Goal: Transaction & Acquisition: Purchase product/service

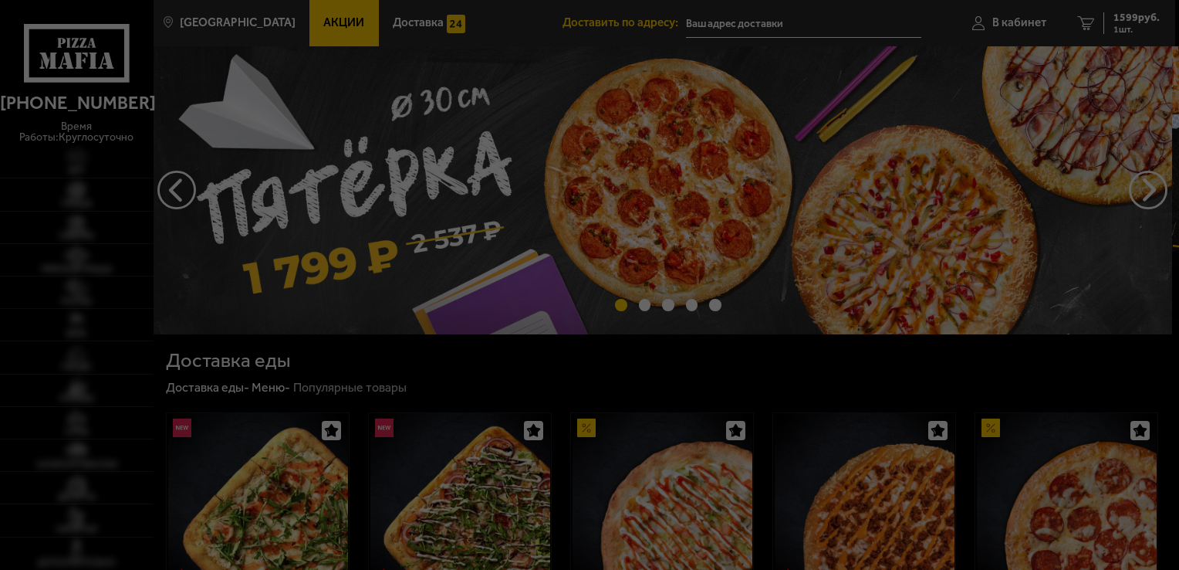
type input "[STREET_ADDRESS]"
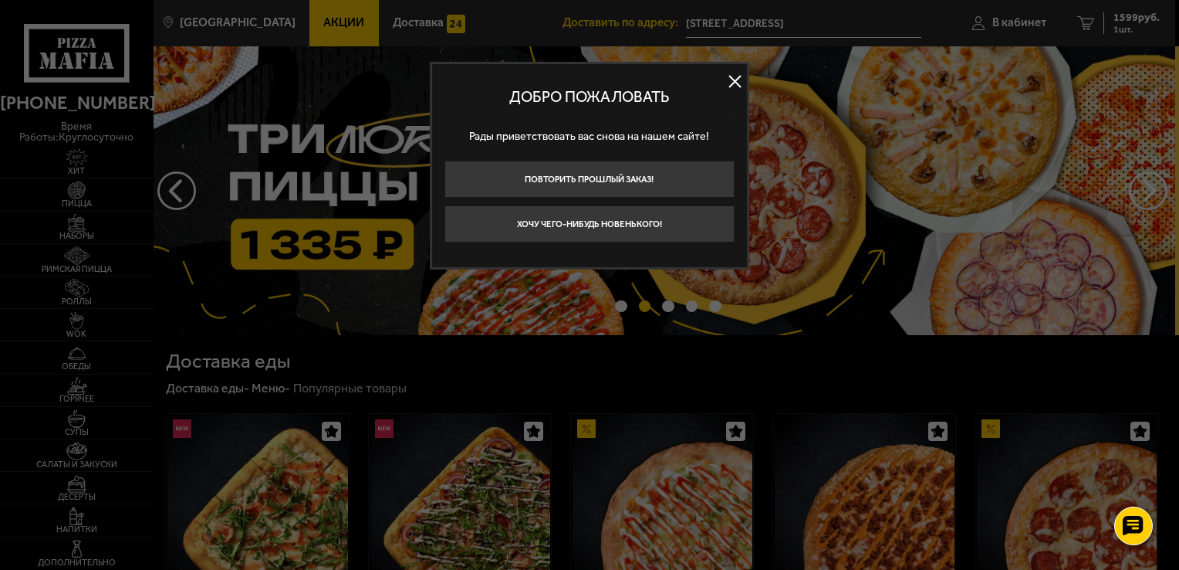
click at [731, 82] on button at bounding box center [735, 81] width 23 height 23
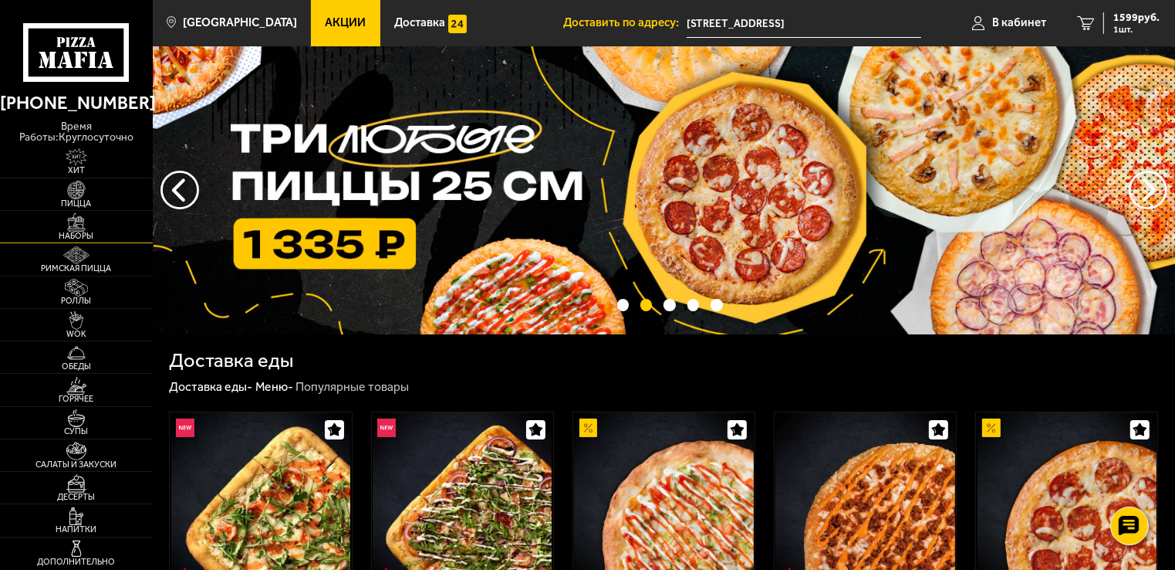
click at [86, 232] on span "Наборы" at bounding box center [76, 236] width 153 height 8
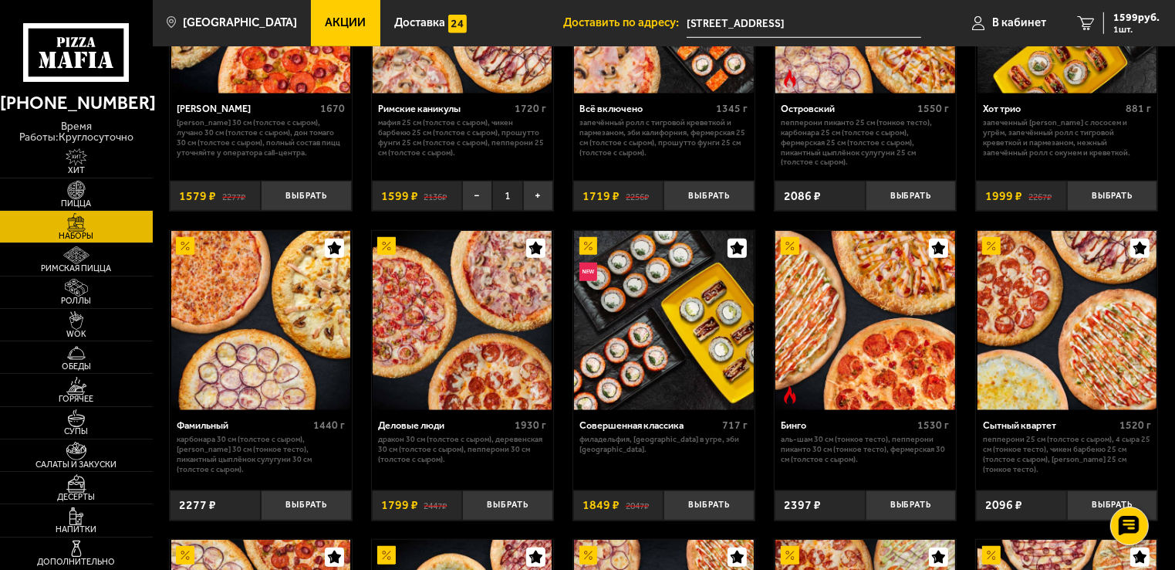
scroll to position [1142, 0]
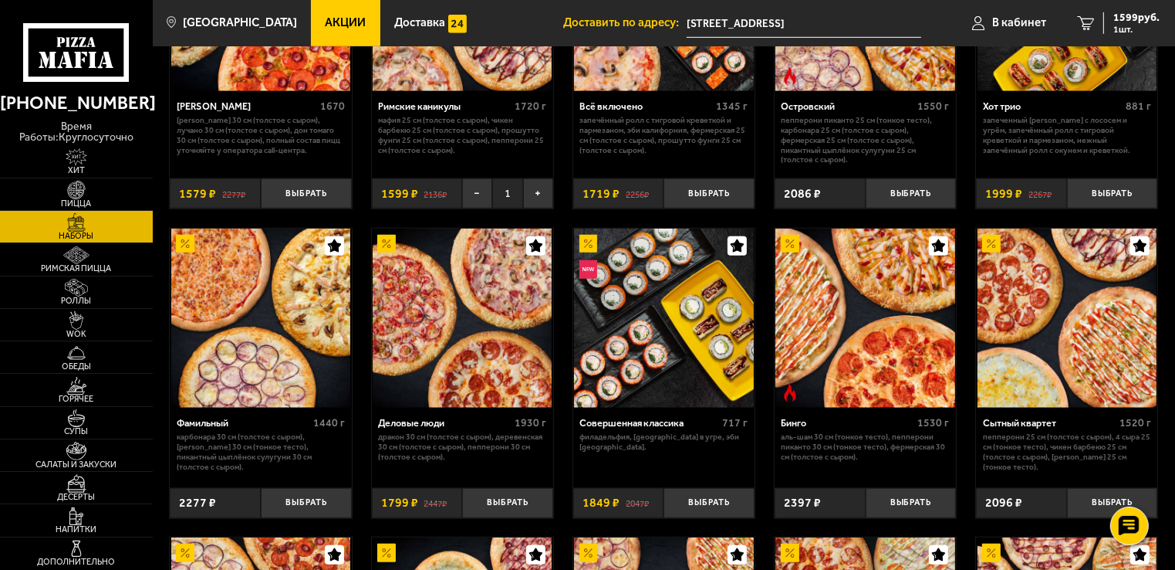
click at [1083, 304] on img at bounding box center [1067, 317] width 179 height 179
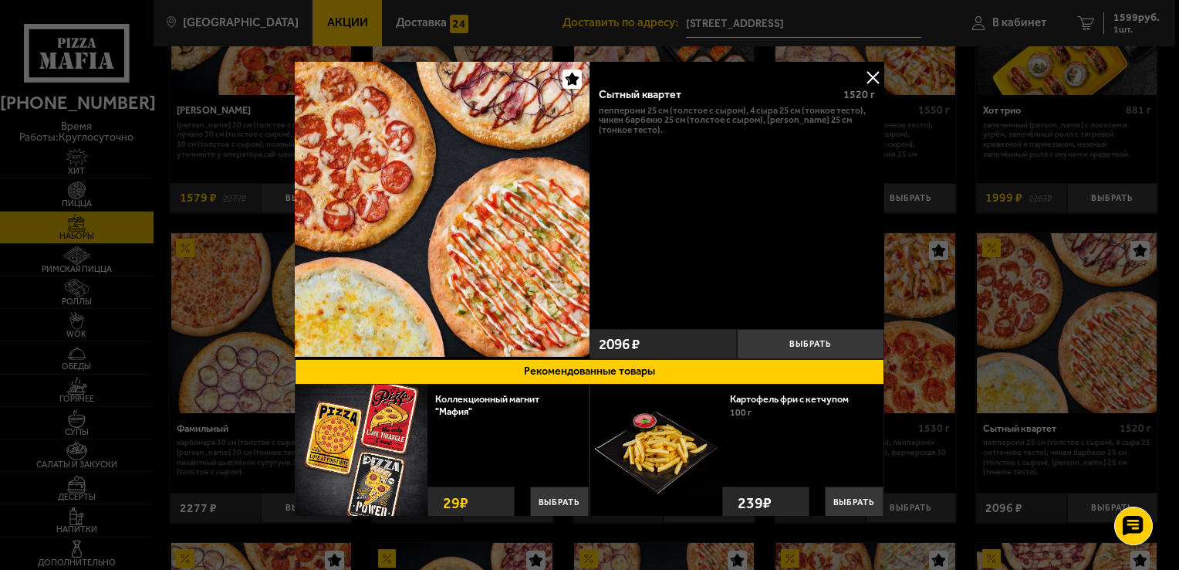
click at [868, 73] on button at bounding box center [872, 77] width 23 height 23
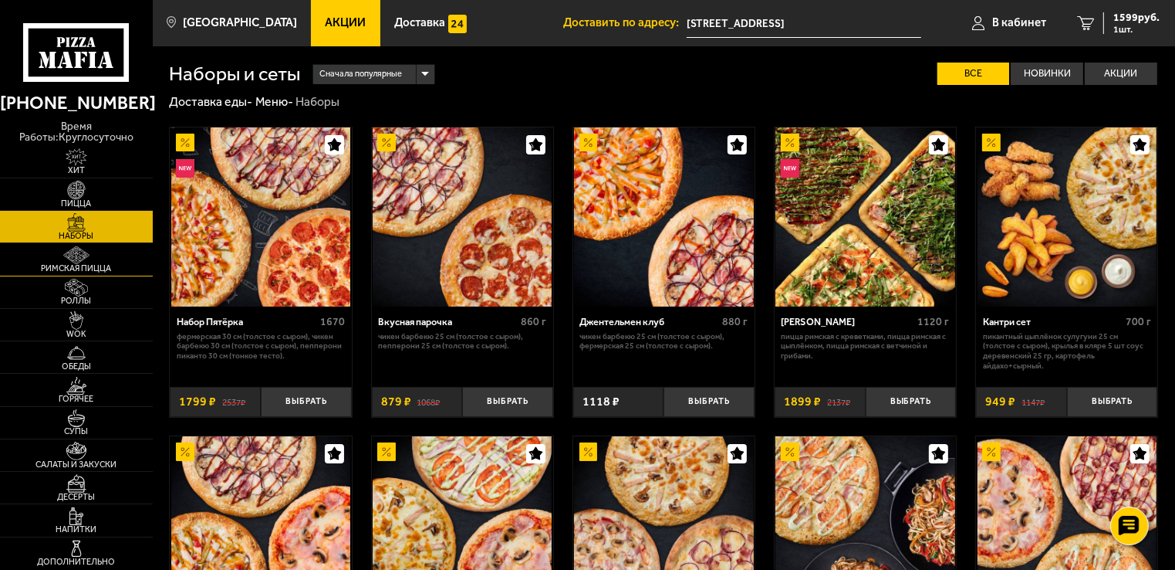
click at [72, 264] on span "Римская пицца" at bounding box center [76, 268] width 153 height 8
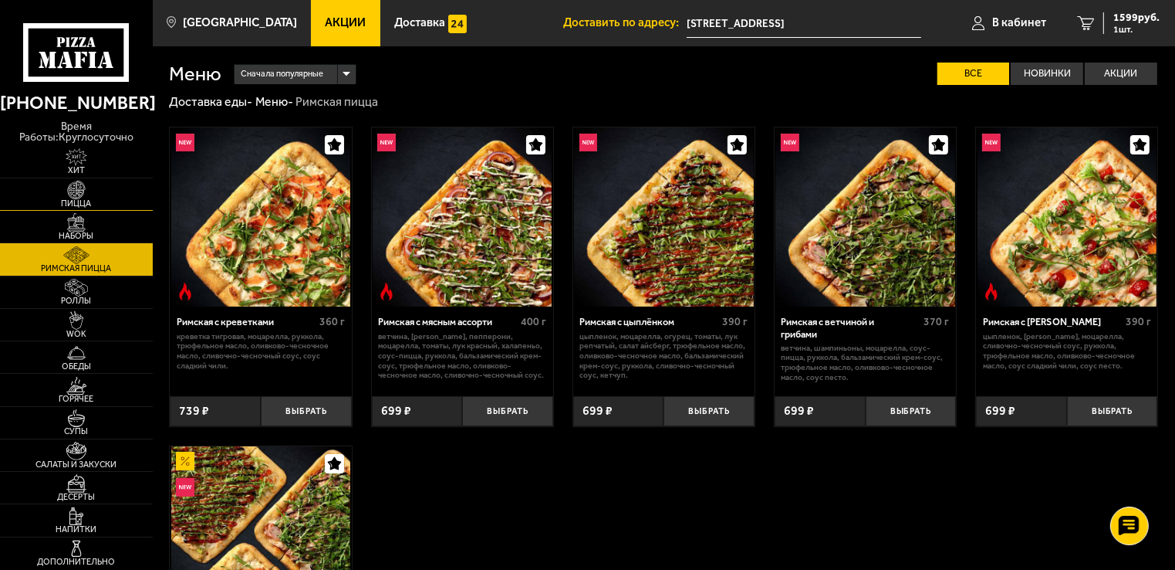
click at [75, 181] on img at bounding box center [76, 190] width 47 height 19
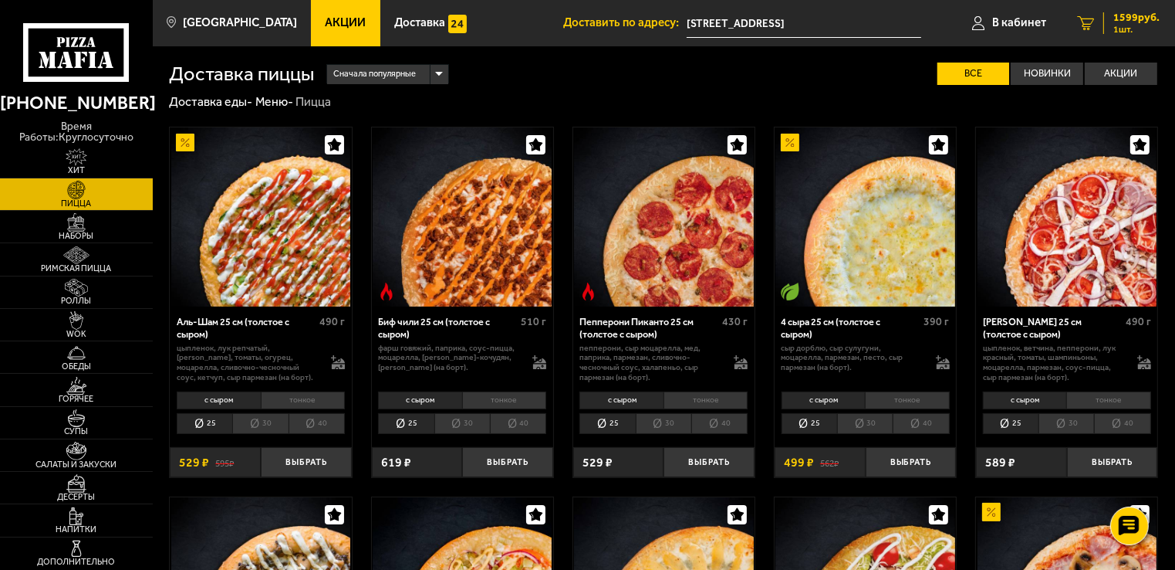
click at [0, 178] on link "Пицца" at bounding box center [76, 194] width 153 height 32
click at [1126, 21] on span "1599 руб." at bounding box center [1137, 17] width 46 height 11
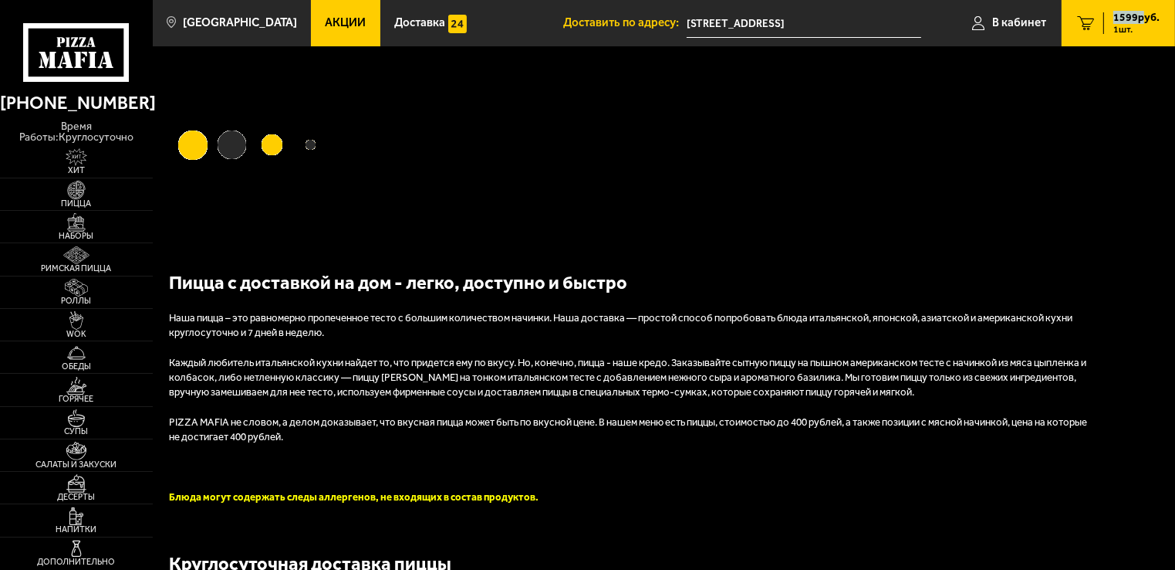
click at [1126, 21] on span "1599 руб." at bounding box center [1137, 17] width 46 height 11
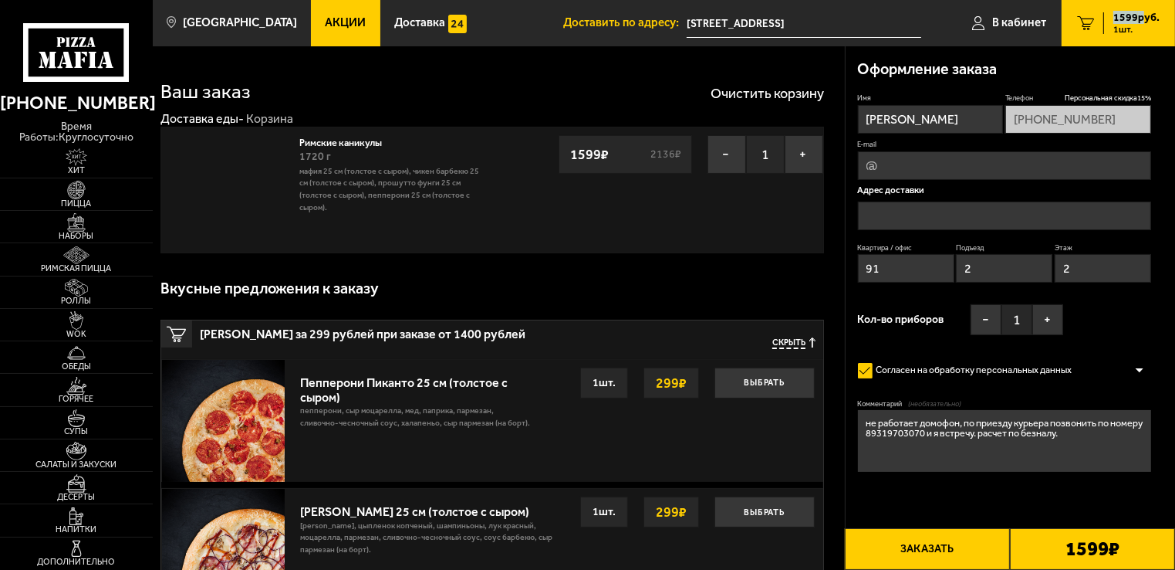
type input "[STREET_ADDRESS]"
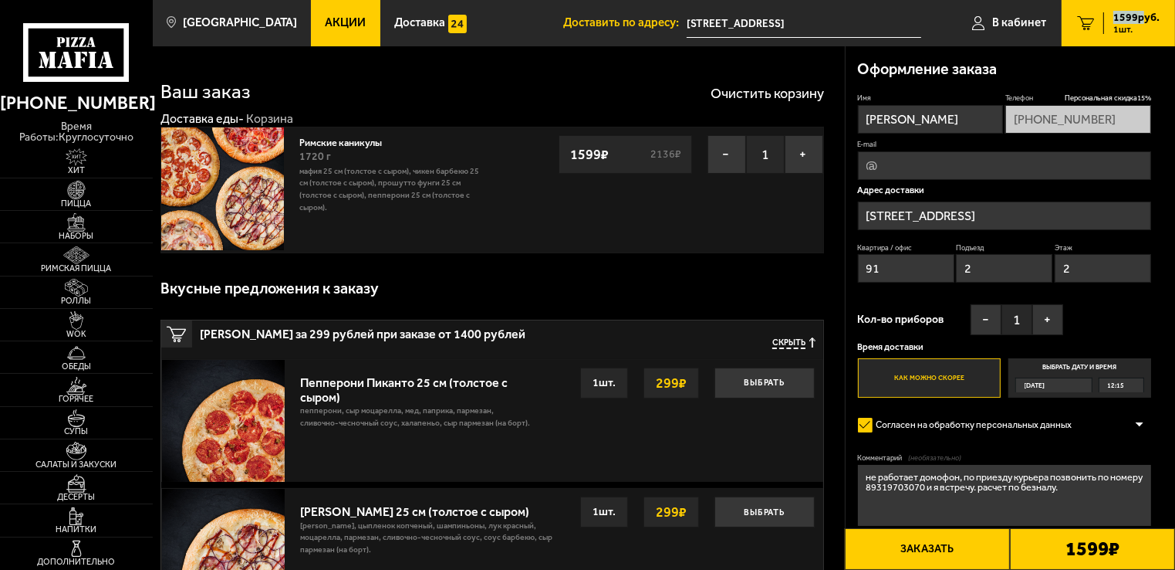
click at [242, 199] on img at bounding box center [222, 188] width 123 height 123
drag, startPoint x: 242, startPoint y: 199, endPoint x: 363, endPoint y: 248, distance: 130.5
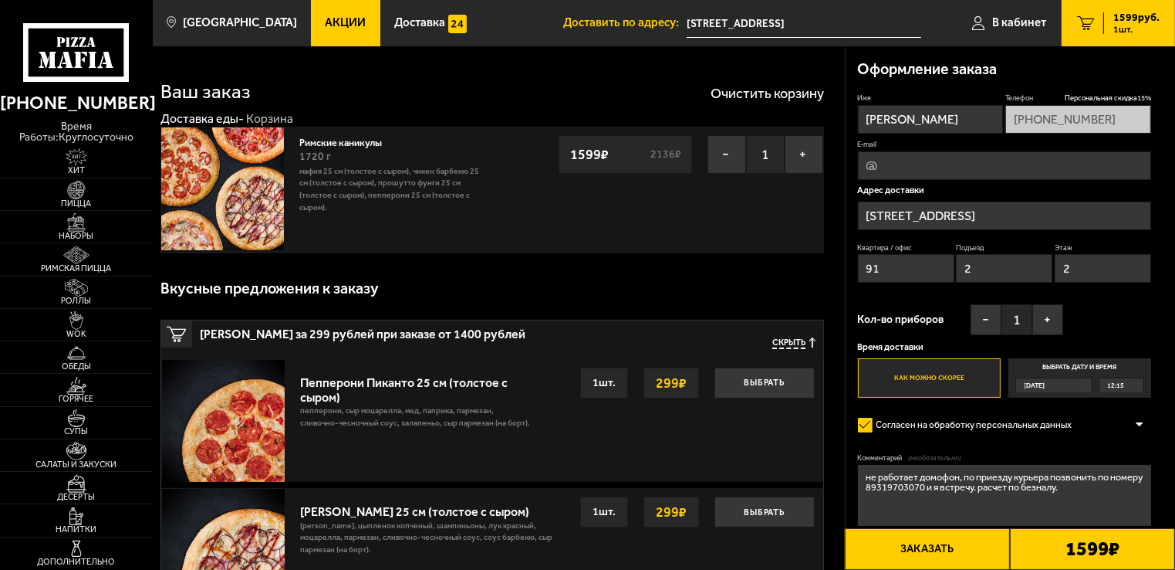
click at [363, 248] on div "Римские каникулы 1720 г Мафия 25 см (толстое с сыром), Чикен Барбекю 25 см (тол…" at bounding box center [392, 189] width 201 height 125
click at [328, 141] on link "Римские каникулы" at bounding box center [346, 140] width 95 height 15
click at [346, 144] on link "Римские каникулы" at bounding box center [346, 140] width 95 height 15
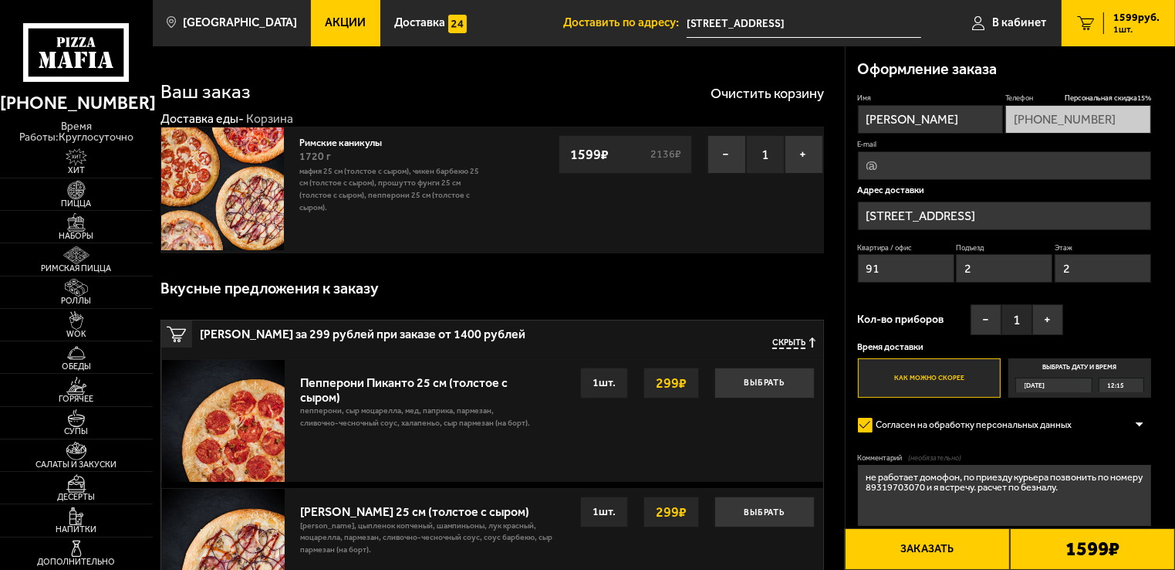
click at [235, 69] on div "Ваш заказ" at bounding box center [206, 84] width 90 height 36
click at [342, 140] on link "Римские каникулы" at bounding box center [346, 140] width 95 height 15
click at [211, 134] on img at bounding box center [222, 188] width 123 height 123
click at [221, 180] on img at bounding box center [222, 188] width 123 height 123
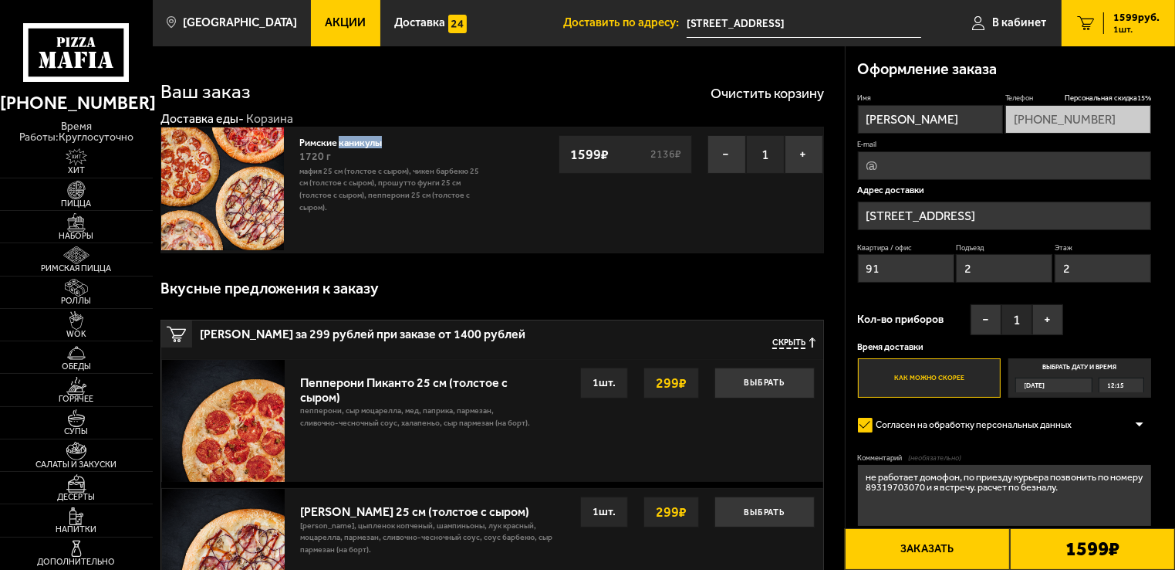
click at [221, 180] on img at bounding box center [222, 188] width 123 height 123
click at [75, 215] on img at bounding box center [76, 222] width 47 height 19
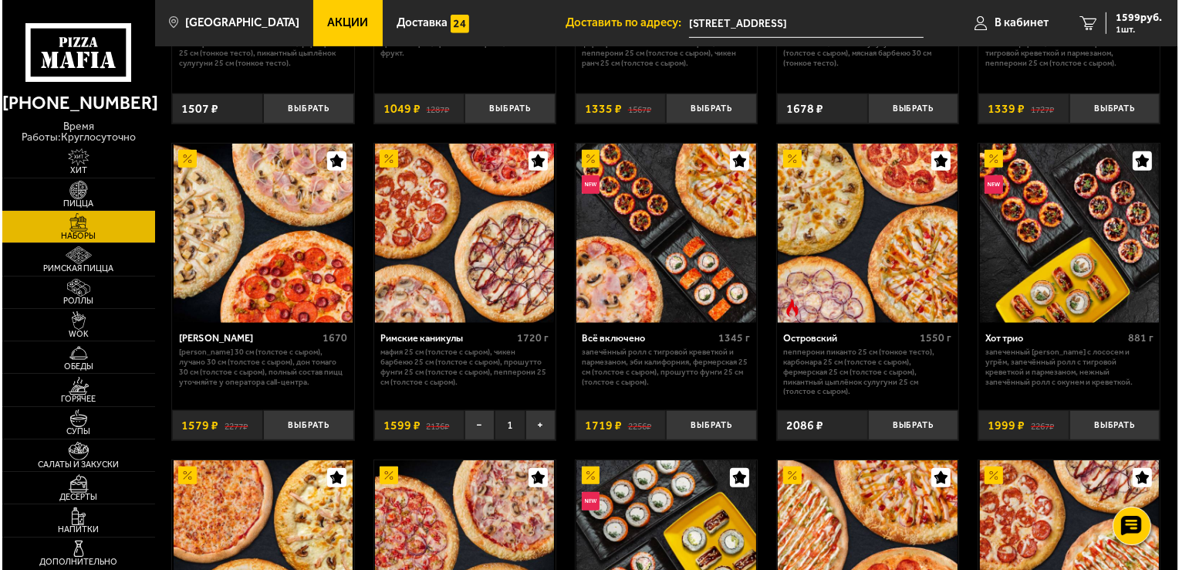
scroll to position [926, 0]
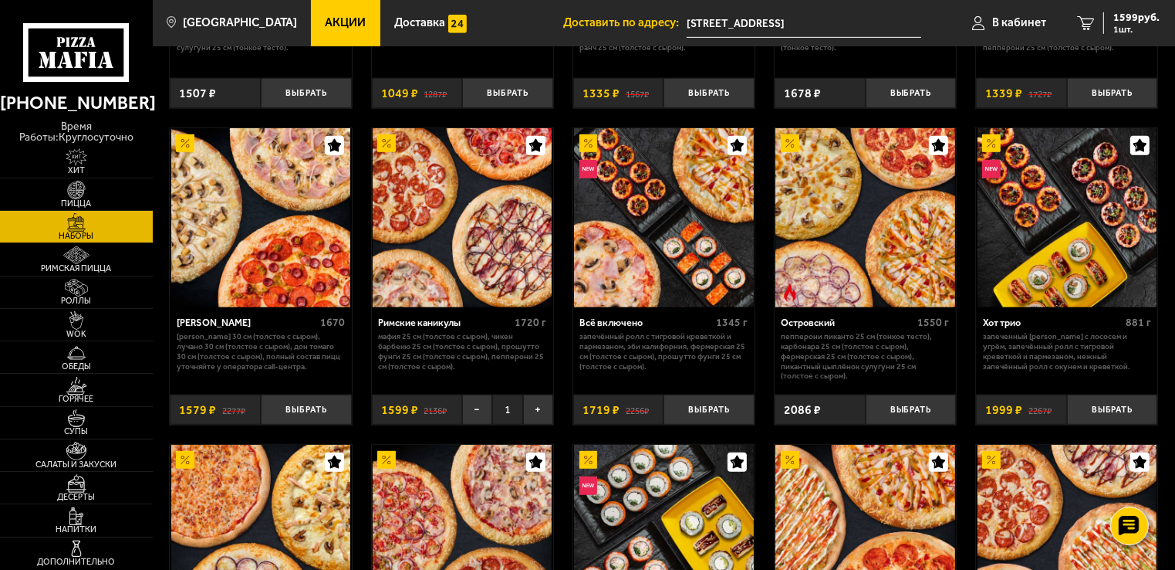
click at [467, 201] on img at bounding box center [462, 217] width 179 height 179
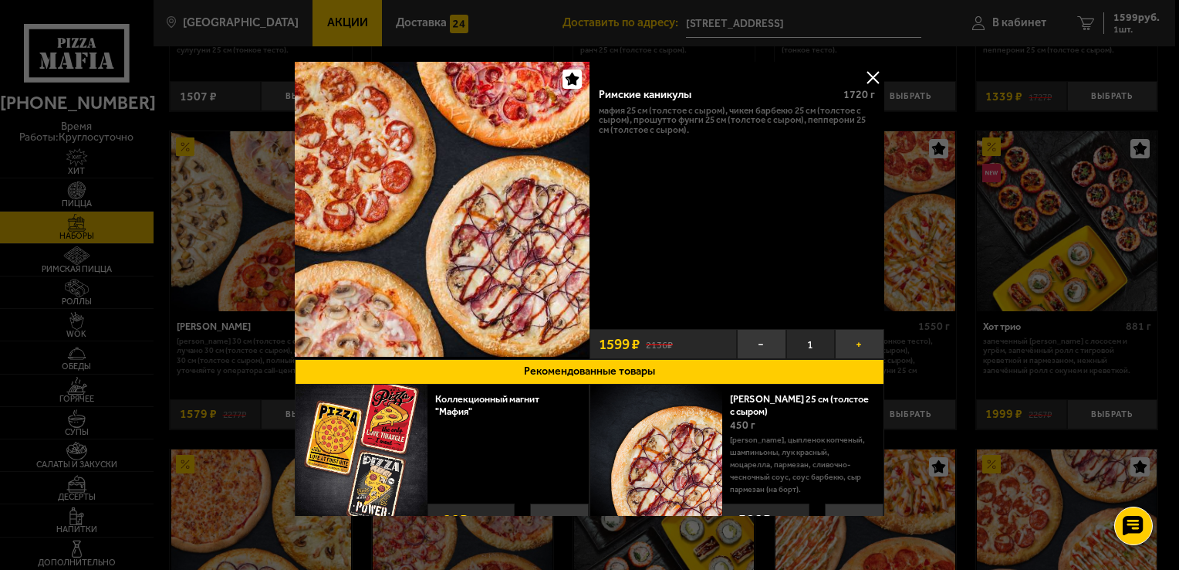
click at [855, 336] on button "+" at bounding box center [859, 344] width 49 height 30
click at [855, 341] on button "+" at bounding box center [859, 344] width 49 height 30
click at [751, 343] on button "−" at bounding box center [761, 344] width 49 height 30
click at [869, 70] on button at bounding box center [872, 77] width 23 height 23
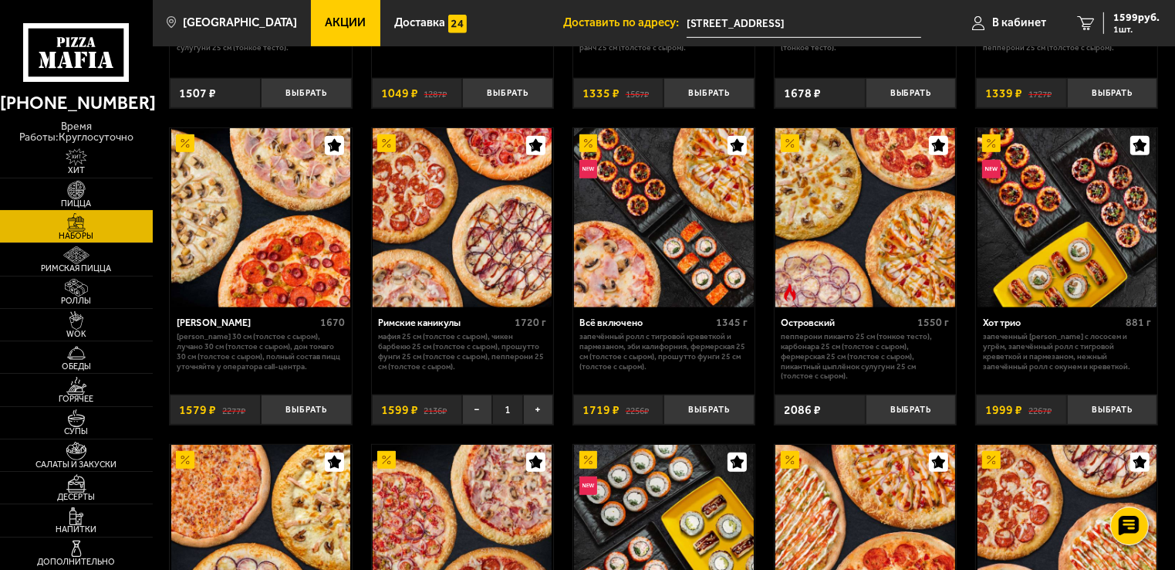
click at [69, 188] on img at bounding box center [76, 190] width 47 height 19
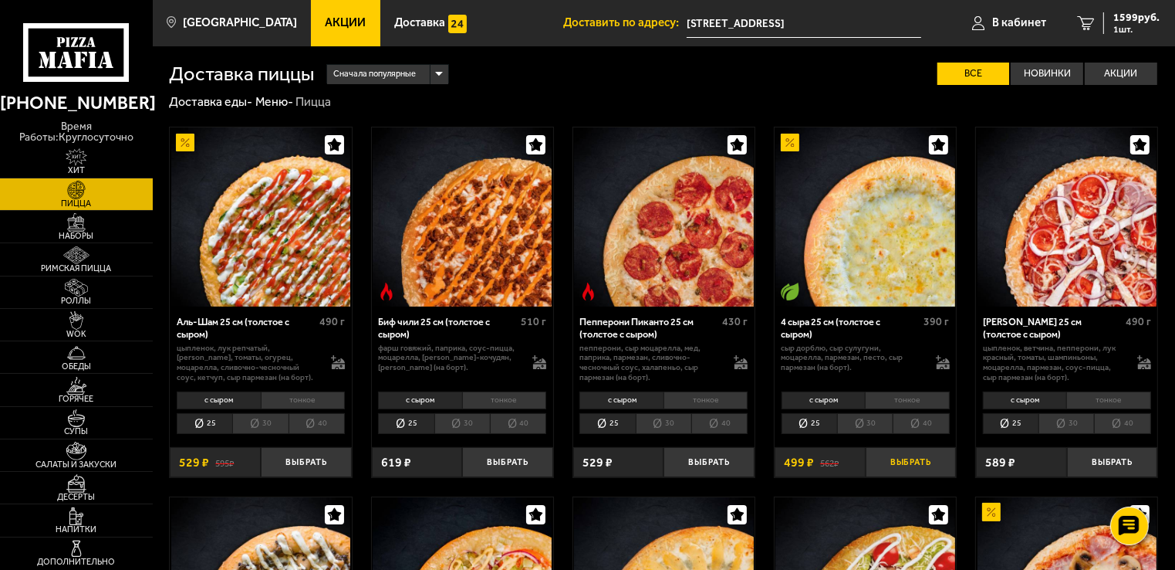
click at [905, 460] on button "Выбрать" at bounding box center [911, 462] width 91 height 30
click at [83, 216] on img at bounding box center [76, 222] width 47 height 19
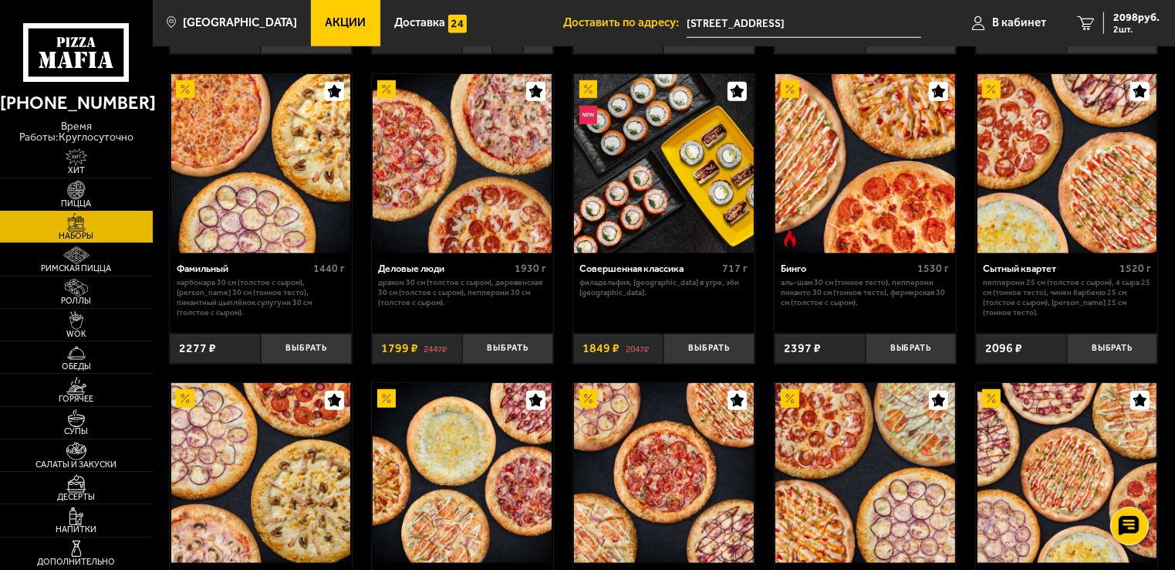
scroll to position [1420, 0]
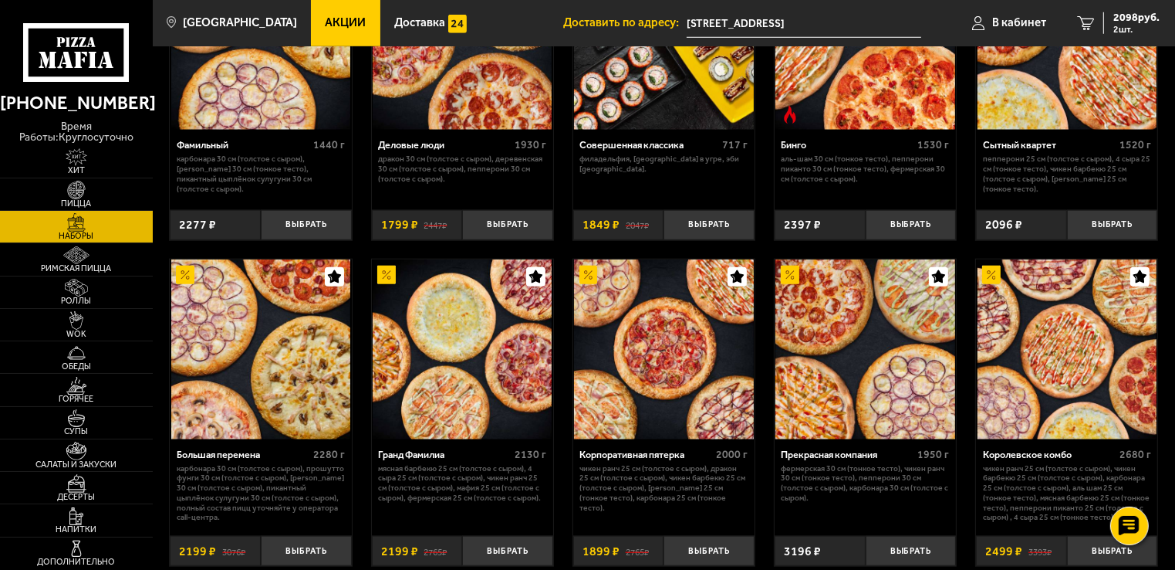
click at [437, 353] on img at bounding box center [462, 348] width 179 height 179
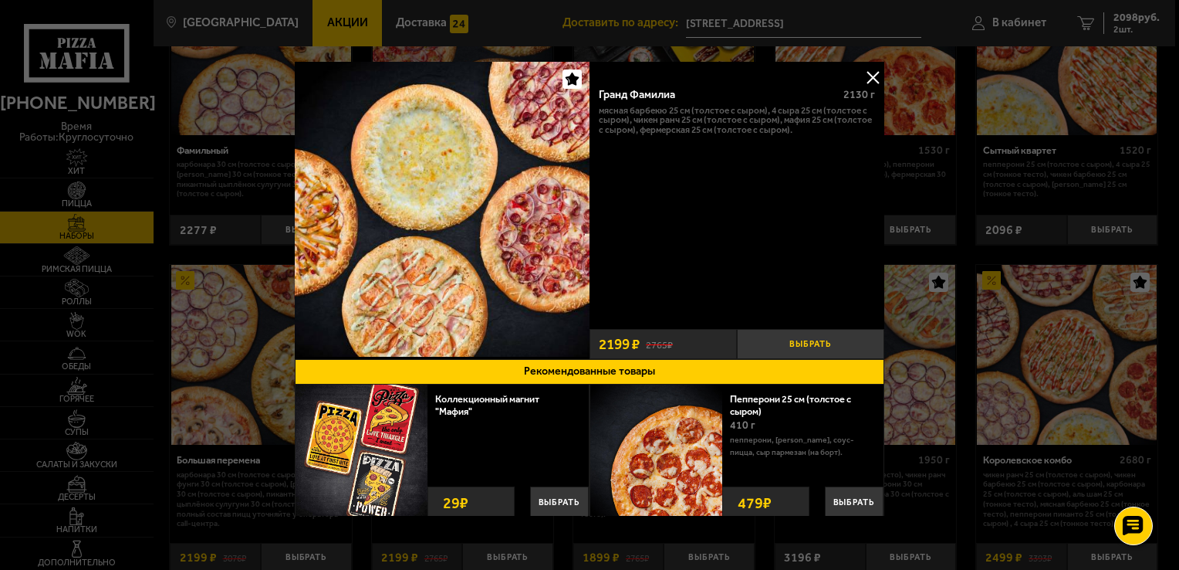
click at [806, 338] on button "Выбрать" at bounding box center [810, 344] width 147 height 30
click at [871, 71] on button at bounding box center [872, 77] width 23 height 23
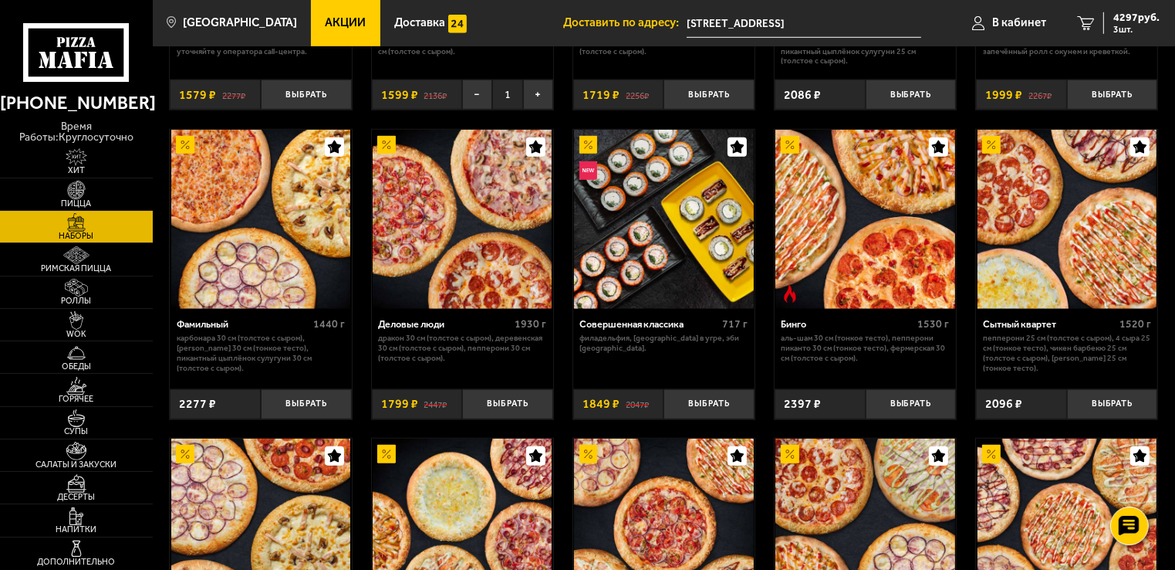
scroll to position [1204, 0]
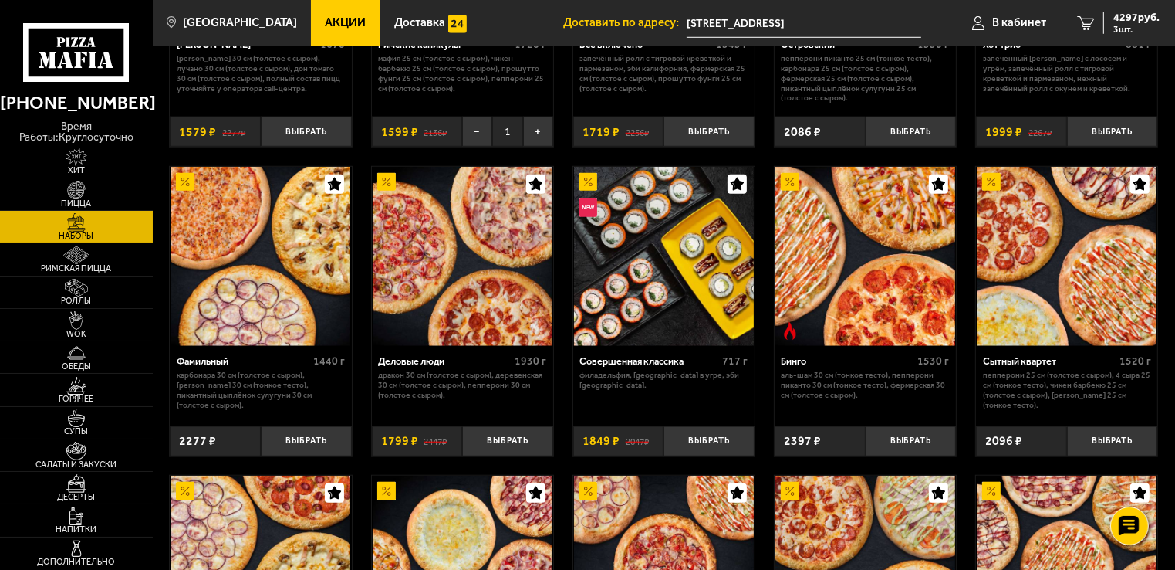
click at [1063, 265] on img at bounding box center [1067, 256] width 179 height 179
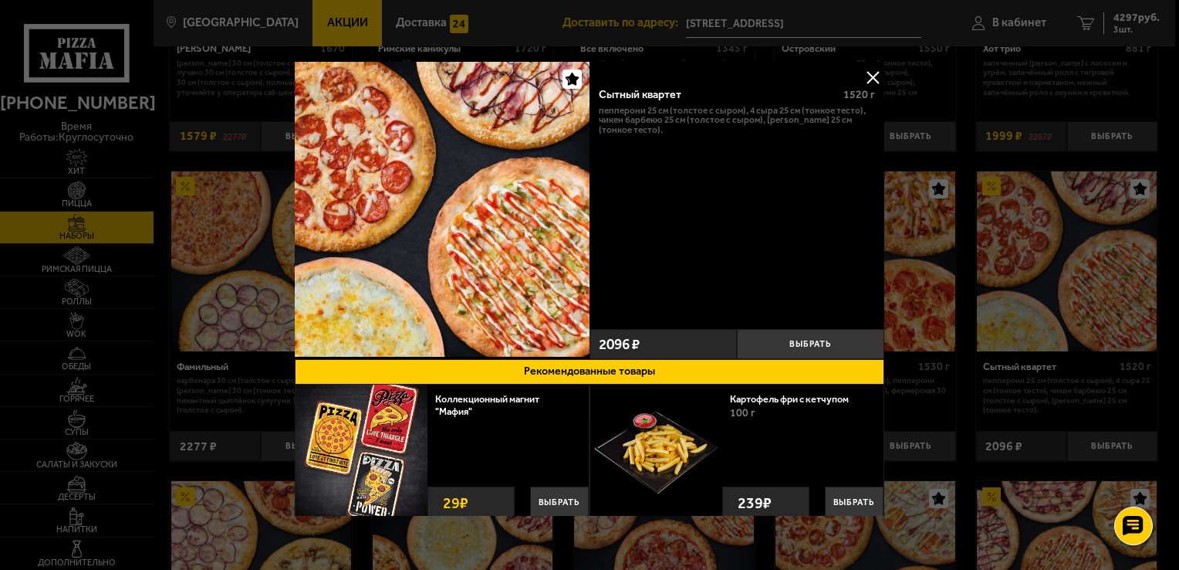
click at [868, 73] on button at bounding box center [872, 77] width 23 height 23
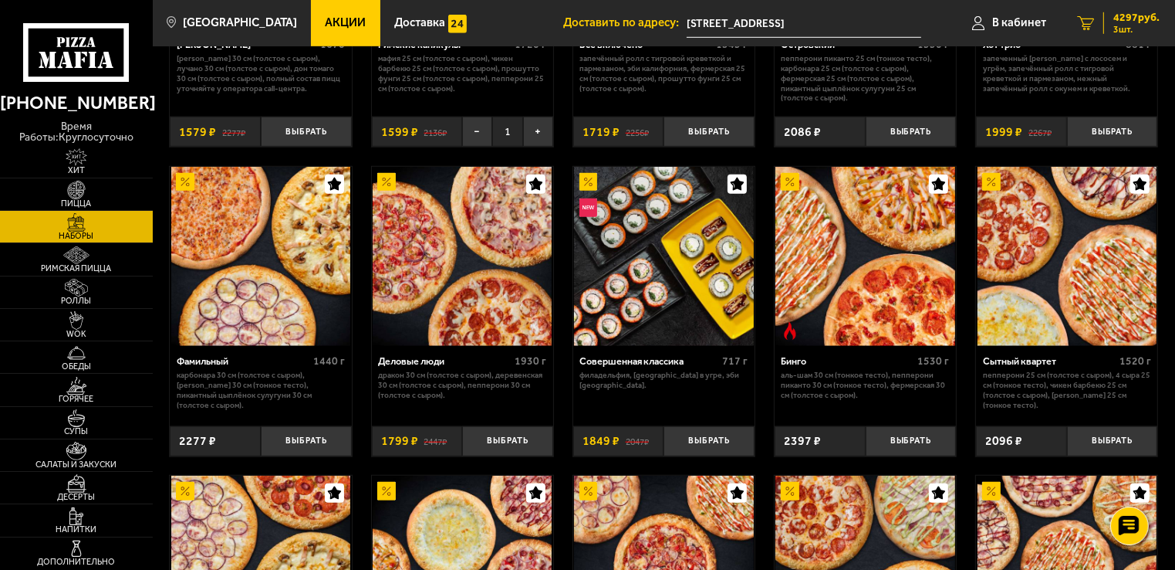
click at [1117, 15] on span "4297 руб." at bounding box center [1137, 17] width 46 height 11
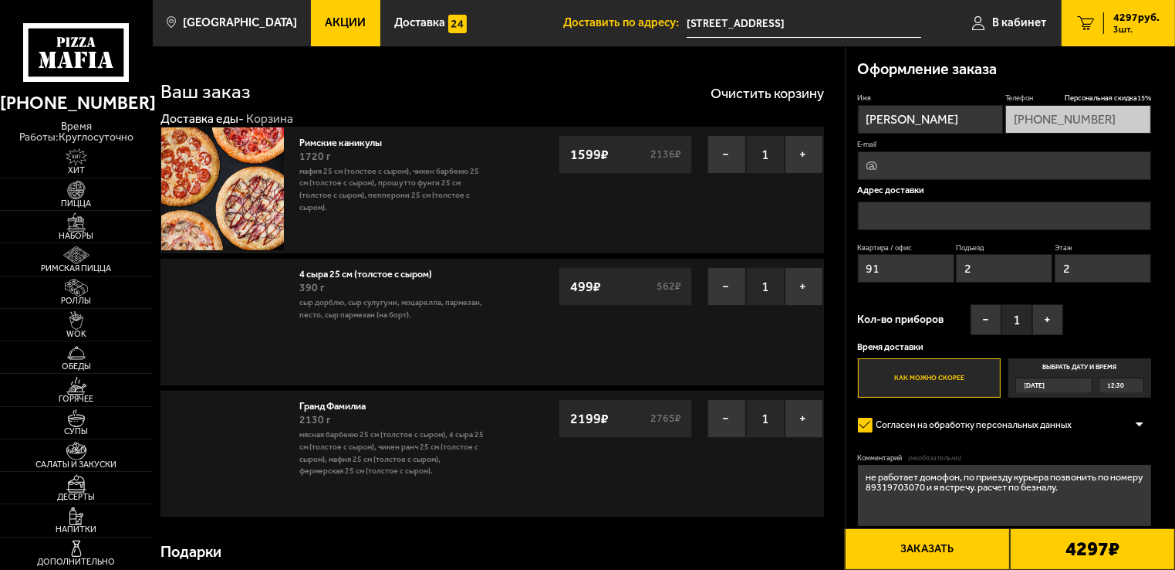
type input "[STREET_ADDRESS]"
